Goal: Navigation & Orientation: Find specific page/section

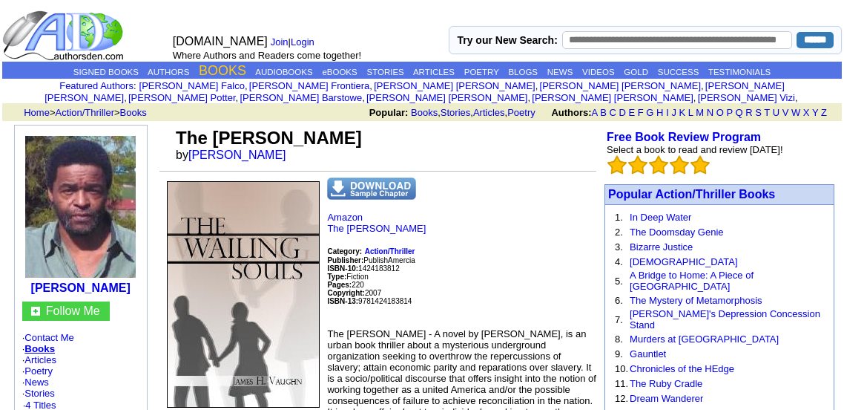
click at [205, 67] on link "BOOKS" at bounding box center [222, 70] width 47 height 15
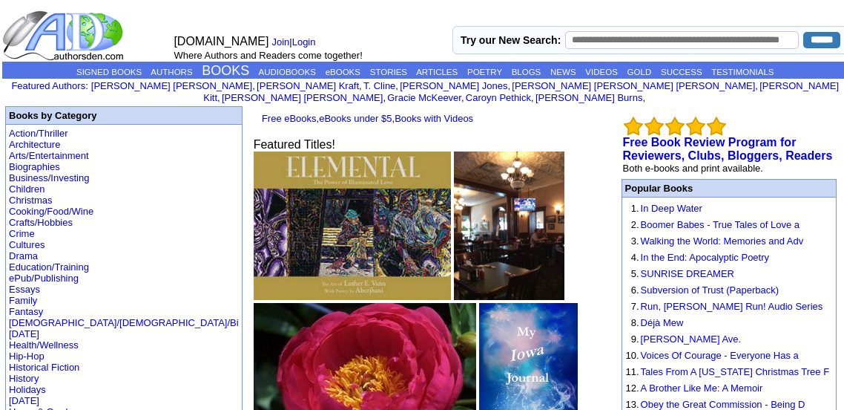
click at [202, 65] on link "BOOKS" at bounding box center [225, 70] width 47 height 15
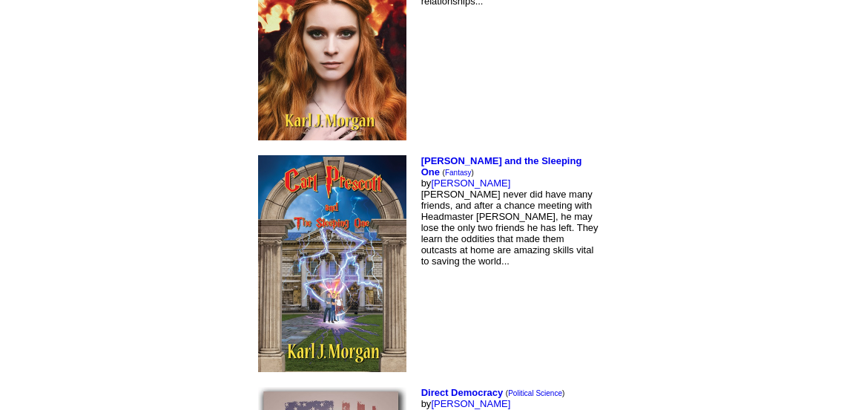
scroll to position [3525, 0]
